Goal: Learn about a topic

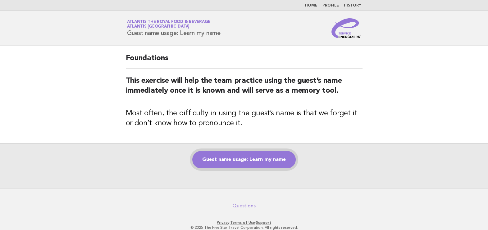
click at [275, 160] on link "Guest name usage: Learn my name" at bounding box center [243, 159] width 103 height 17
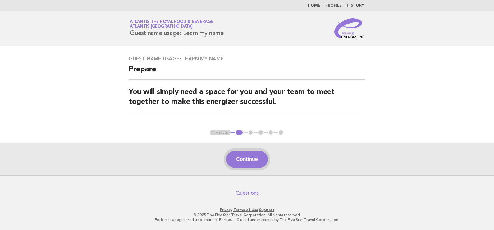
click at [248, 156] on button "Continue" at bounding box center [246, 159] width 41 height 17
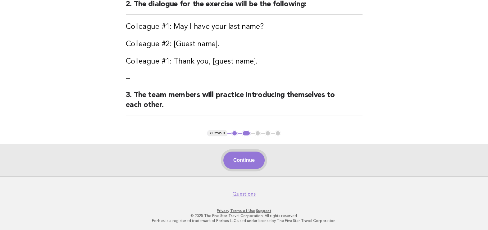
click at [250, 162] on button "Continue" at bounding box center [243, 160] width 41 height 17
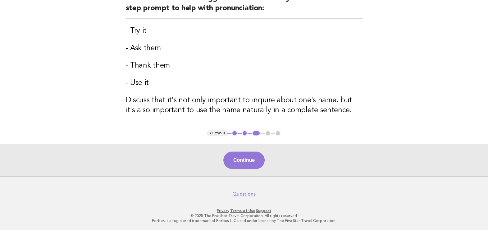
click at [250, 161] on button "Continue" at bounding box center [243, 160] width 41 height 17
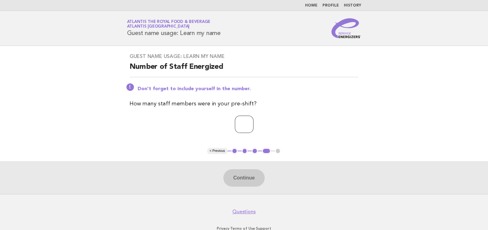
click at [244, 127] on input "number" at bounding box center [244, 124] width 19 height 17
type input "**"
click at [261, 171] on button "Continue" at bounding box center [243, 178] width 41 height 17
